Goal: Transaction & Acquisition: Obtain resource

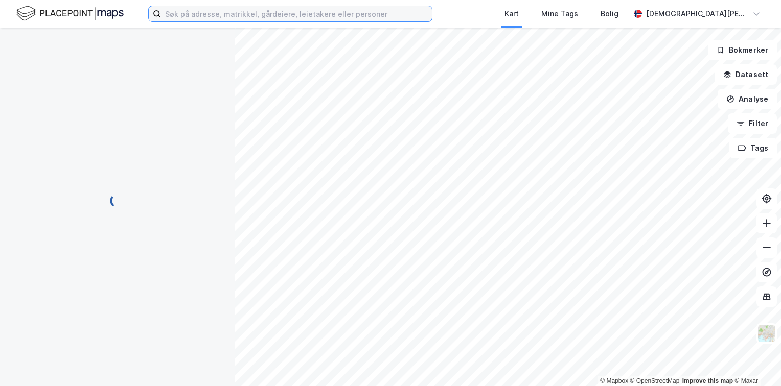
click at [248, 17] on input at bounding box center [296, 13] width 271 height 15
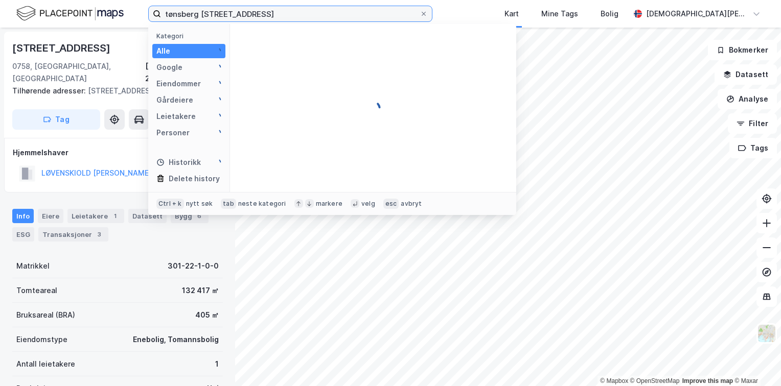
type input "tønsberg [STREET_ADDRESS]"
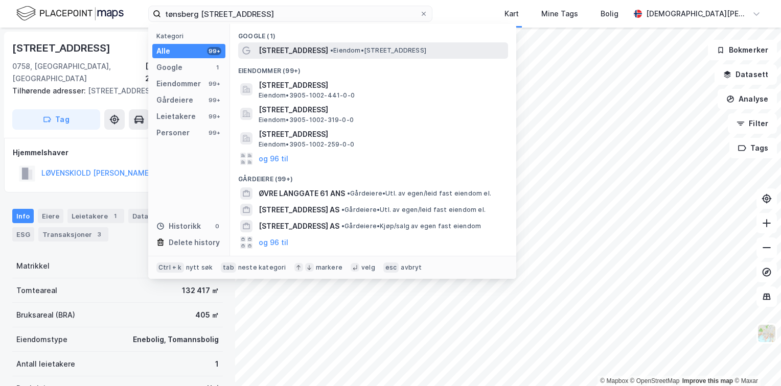
click at [276, 54] on span "[STREET_ADDRESS]" at bounding box center [294, 50] width 70 height 12
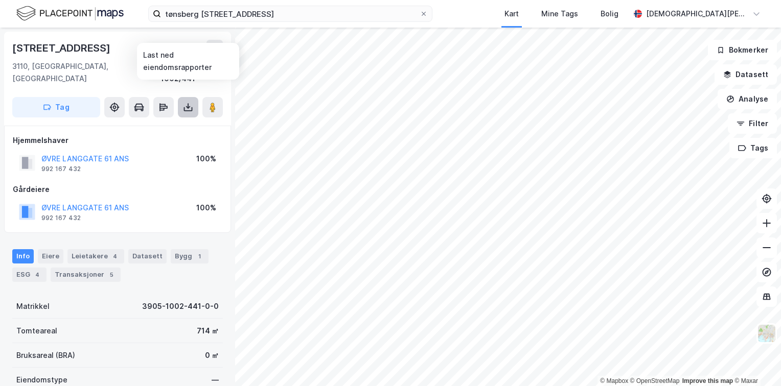
click at [188, 103] on icon at bounding box center [188, 106] width 1 height 6
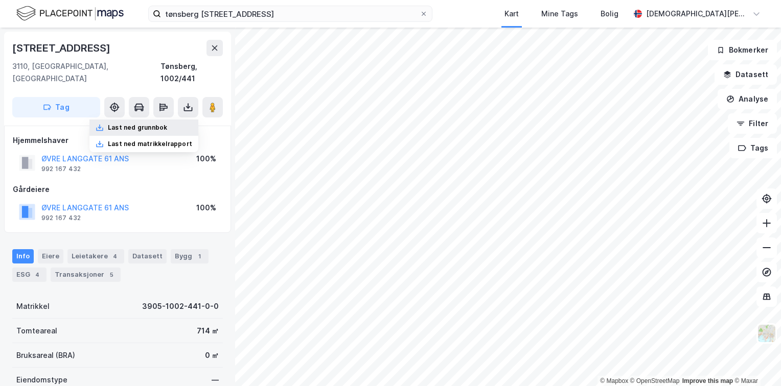
click at [158, 124] on div "Last ned grunnbok" at bounding box center [137, 128] width 59 height 8
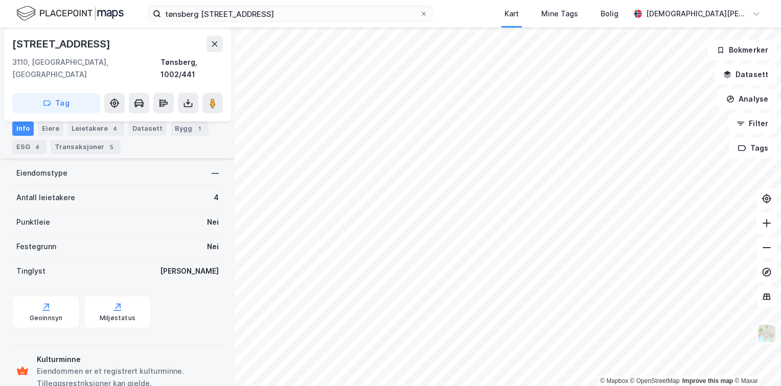
scroll to position [222, 0]
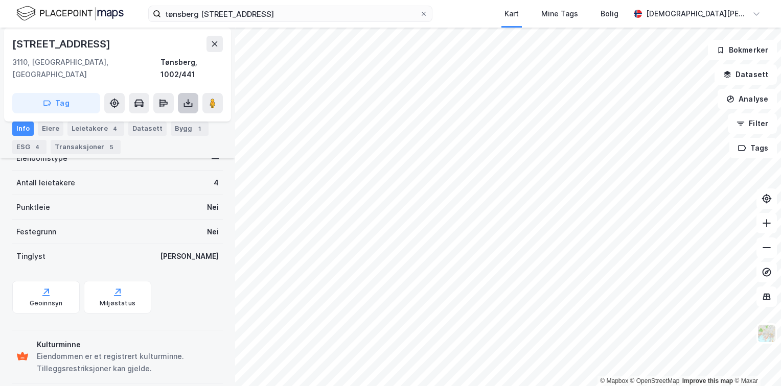
click at [190, 98] on icon at bounding box center [188, 103] width 10 height 10
click at [159, 136] on div "Last ned matrikkelrapport" at bounding box center [150, 140] width 84 height 8
